Goal: Transaction & Acquisition: Purchase product/service

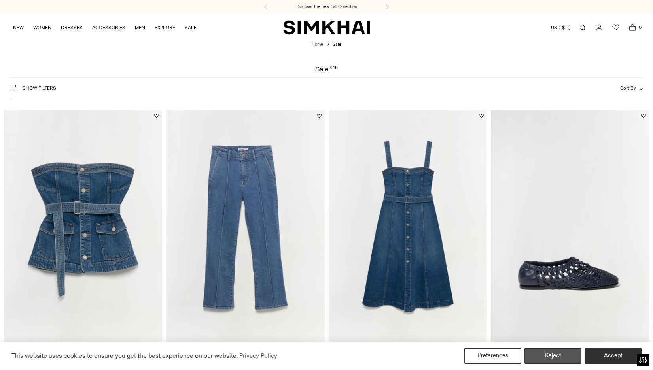
click at [556, 356] on button "Reject" at bounding box center [552, 356] width 57 height 16
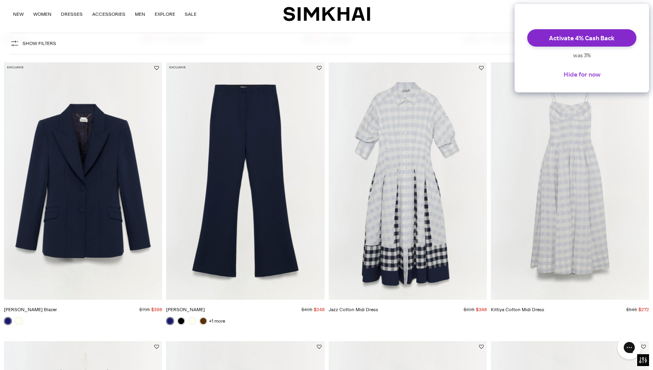
click at [579, 82] on button "Hide for now" at bounding box center [581, 74] width 49 height 17
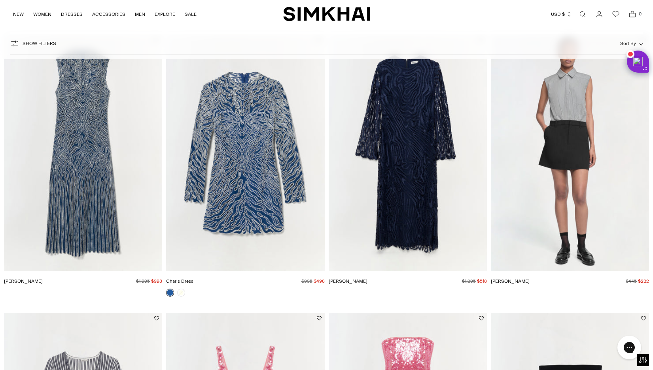
scroll to position [1196, 0]
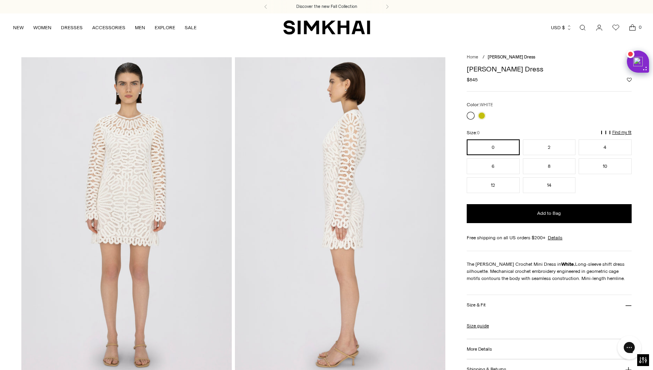
click at [471, 116] on link at bounding box center [470, 116] width 8 height 8
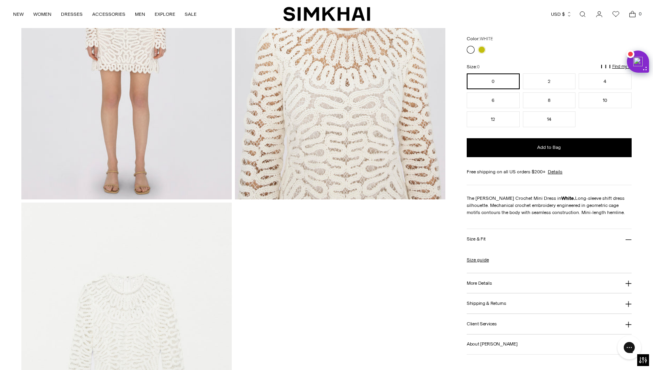
scroll to position [811, 0]
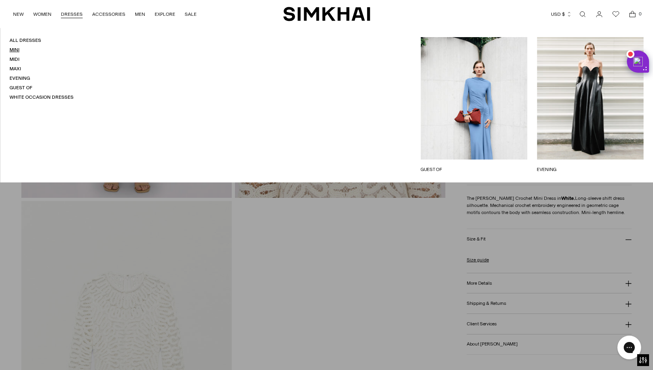
click at [13, 50] on link "Mini" at bounding box center [14, 50] width 10 height 6
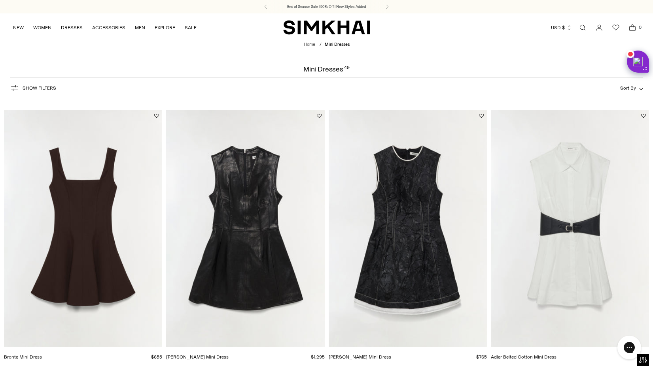
click at [34, 87] on span "Show Filters" at bounding box center [40, 88] width 34 height 6
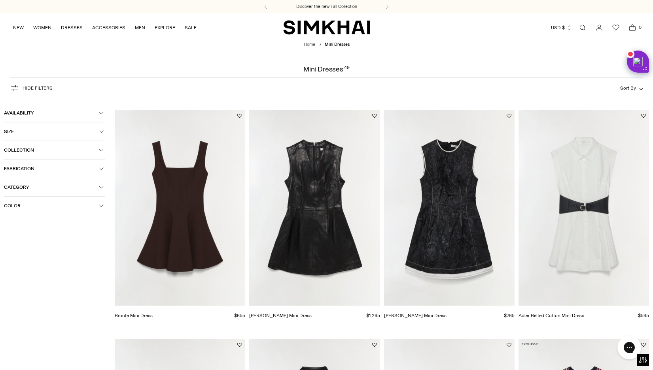
click at [34, 209] on button "Color" at bounding box center [54, 206] width 101 height 18
click at [25, 282] on span "White" at bounding box center [22, 281] width 17 height 7
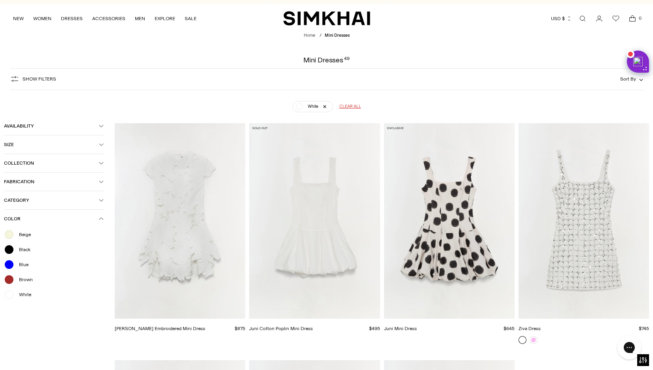
scroll to position [5, 0]
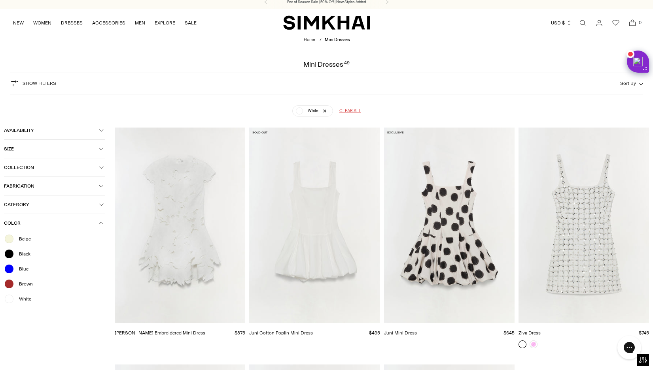
click at [0, 0] on img "Holloway Embroidered Mini Dress" at bounding box center [0, 0] width 0 height 0
